Goal: Find specific page/section: Find specific page/section

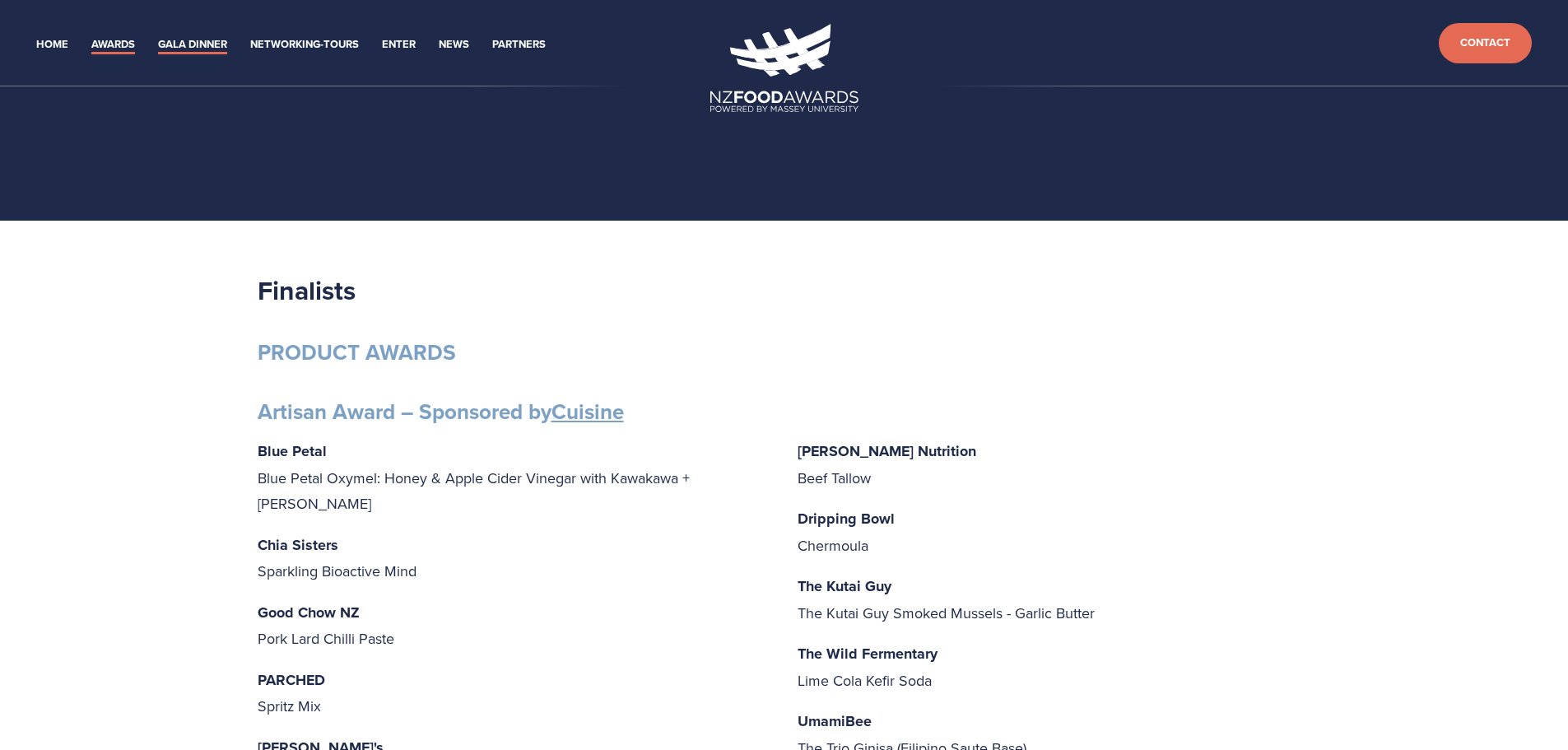
click at [194, 45] on link "Gala Dinner" at bounding box center [192, 45] width 69 height 19
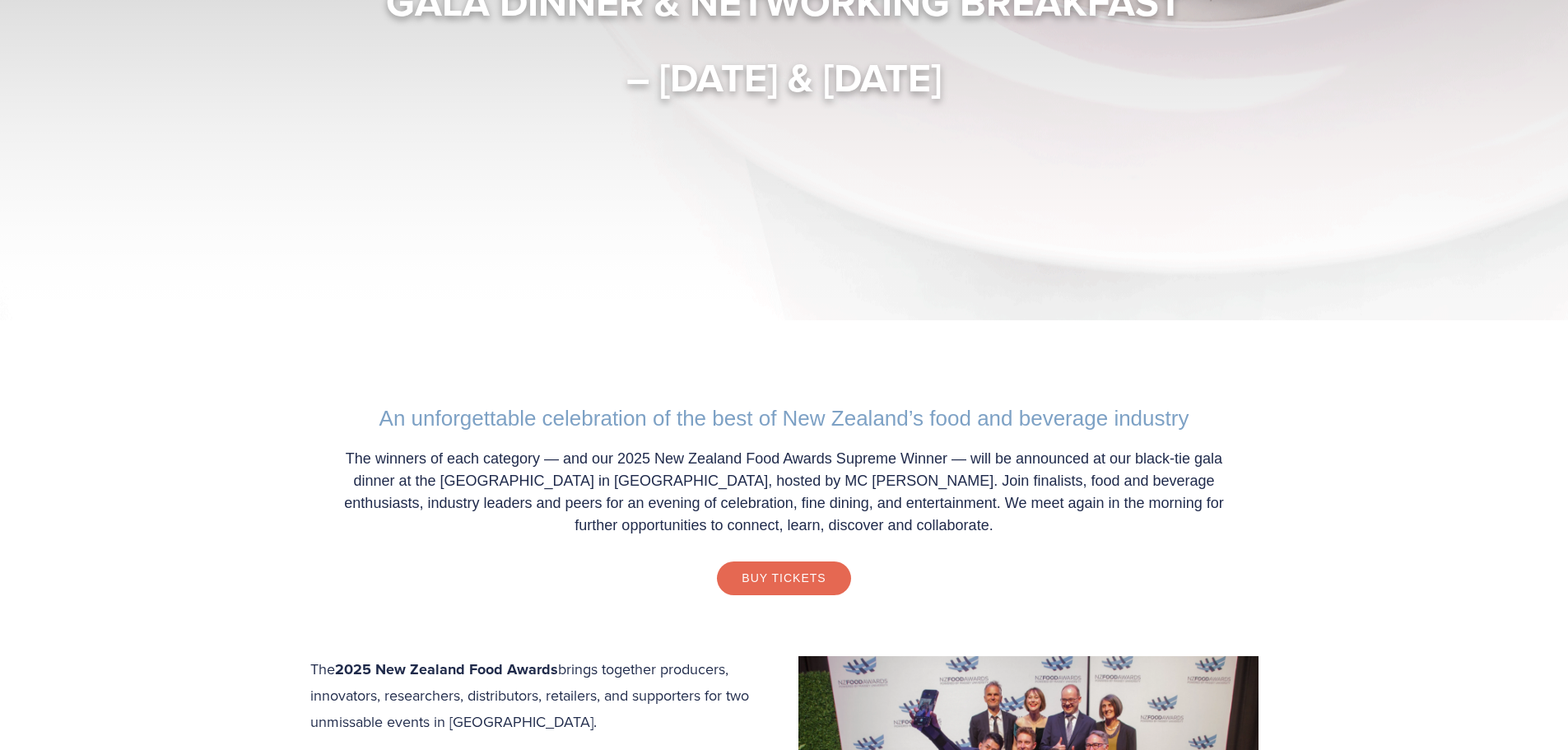
scroll to position [247, 0]
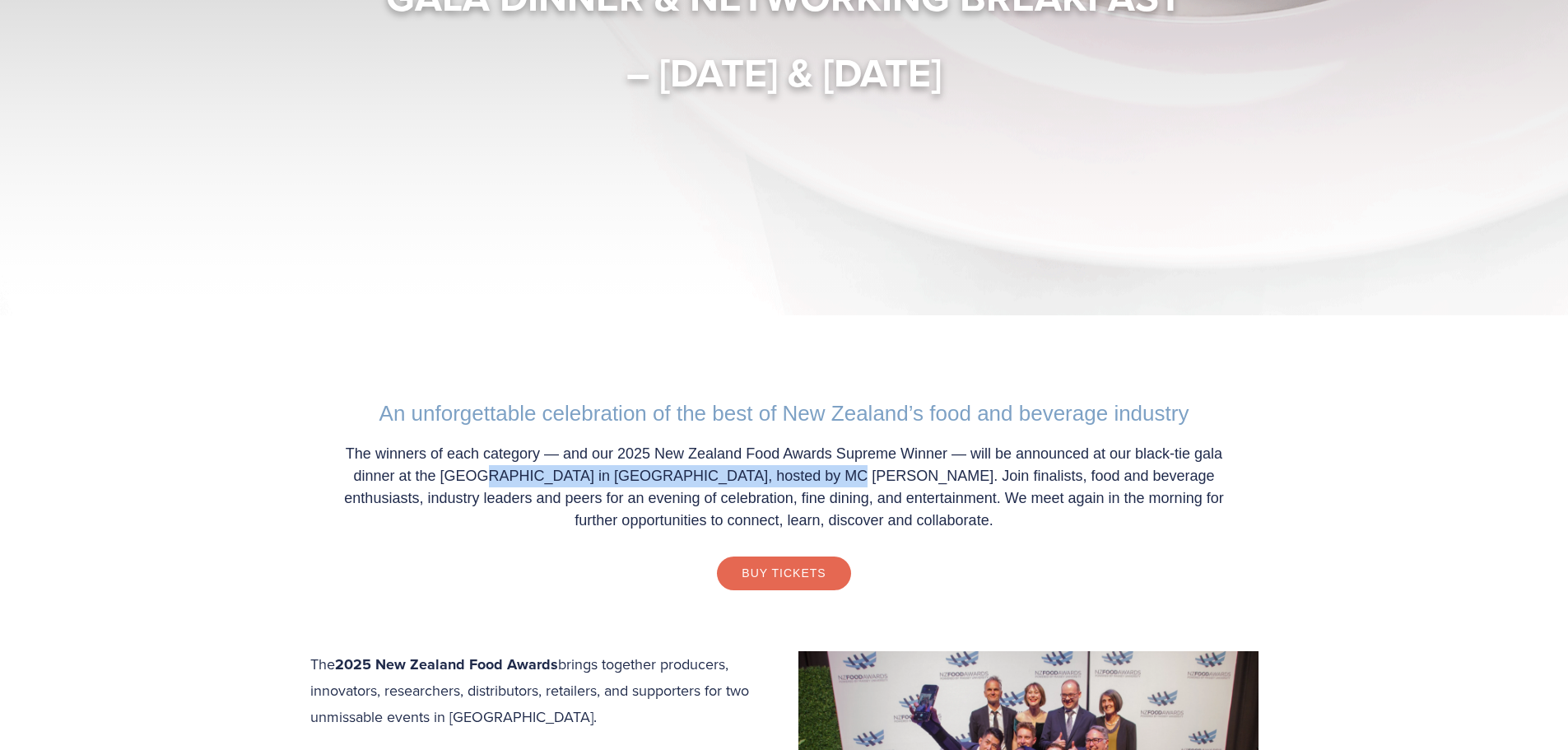
drag, startPoint x: 420, startPoint y: 478, endPoint x: 732, endPoint y: 474, distance: 312.0
click at [732, 474] on p "The winners of each category — and our 2025 New Zealand Food Awards Supreme Win…" at bounding box center [784, 487] width 915 height 89
copy p "Central Energy Trust Arena in Palmerston North,"
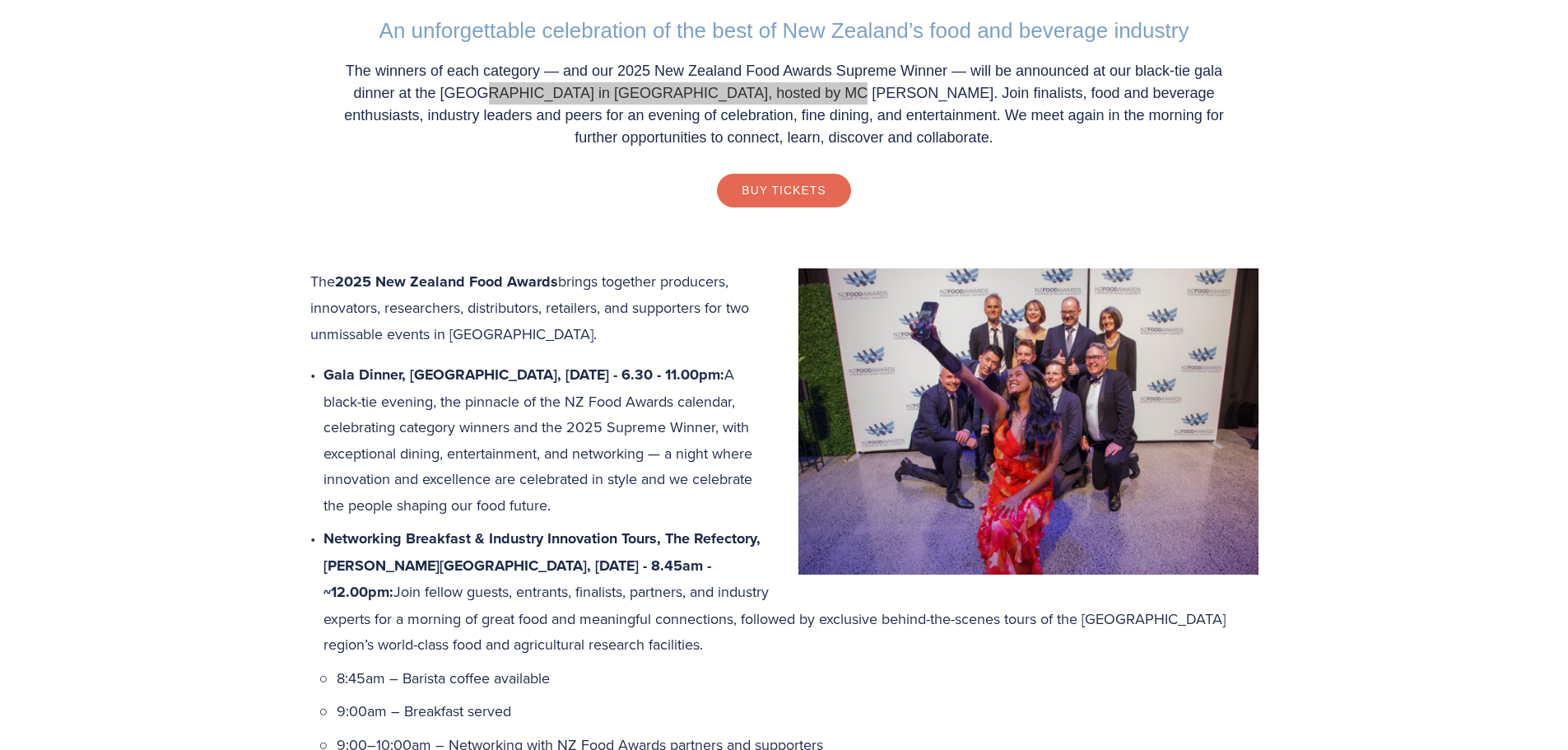
scroll to position [659, 0]
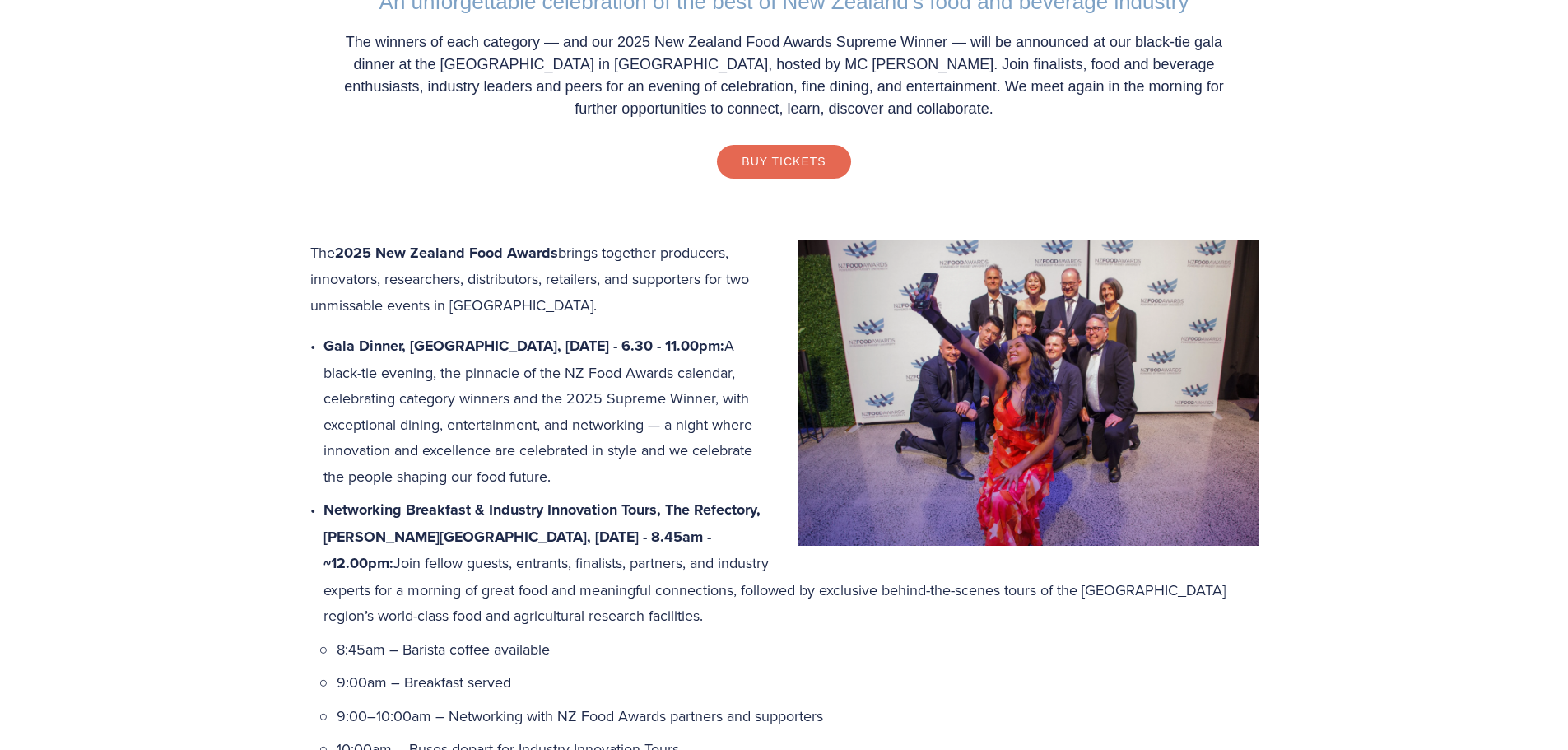
click at [327, 373] on div "The 2025 New Zealand Food Awards brings together producers, innovators, researc…" at bounding box center [784, 550] width 948 height 622
drag, startPoint x: 328, startPoint y: 343, endPoint x: 412, endPoint y: 502, distance: 179.8
click at [412, 489] on p "Gala Dinner, Central Energy Trust Arena, Thursday 16 October - 6.30 - 11.00pm: …" at bounding box center [791, 411] width 935 height 157
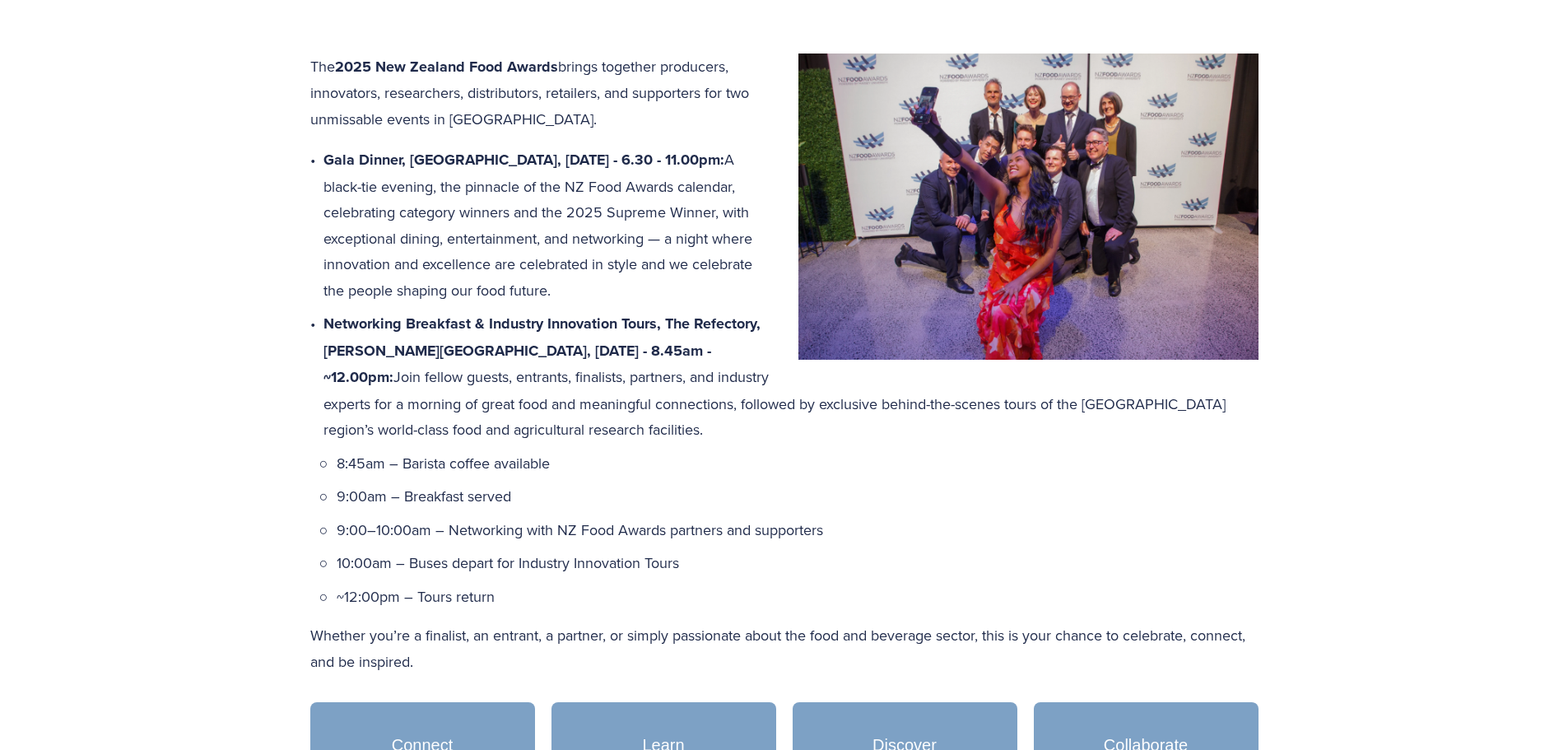
scroll to position [741, 0]
